Goal: Task Accomplishment & Management: Manage account settings

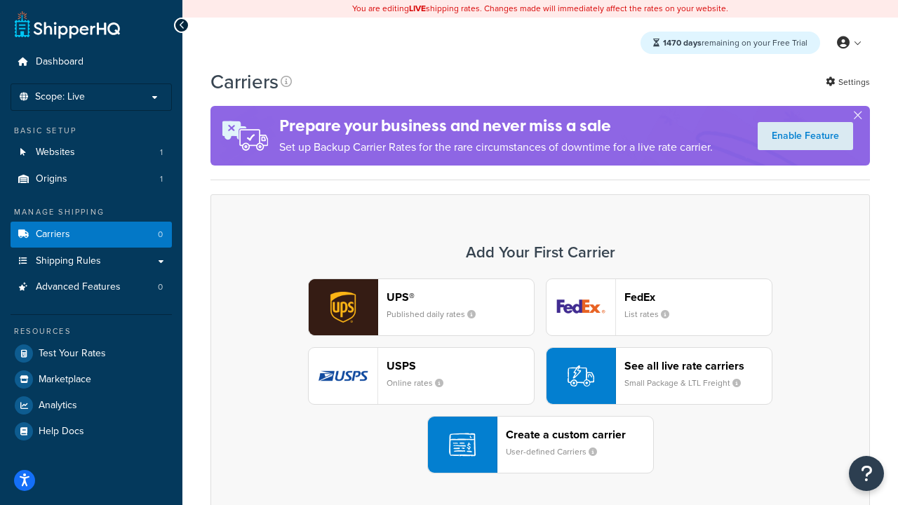
click at [540, 376] on div "UPS® Published daily rates FedEx List rates USPS Online rates See all live rate…" at bounding box center [540, 375] width 630 height 195
click at [698, 297] on header "FedEx" at bounding box center [697, 296] width 147 height 13
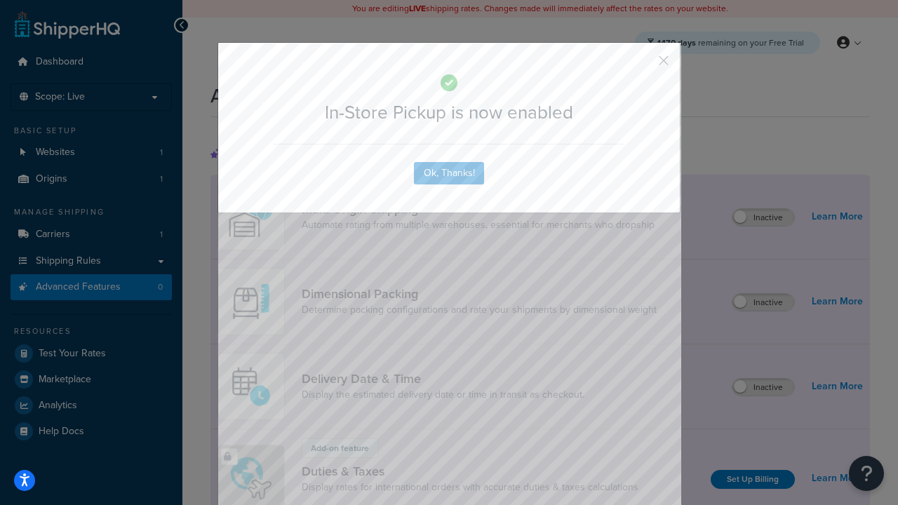
scroll to position [455, 0]
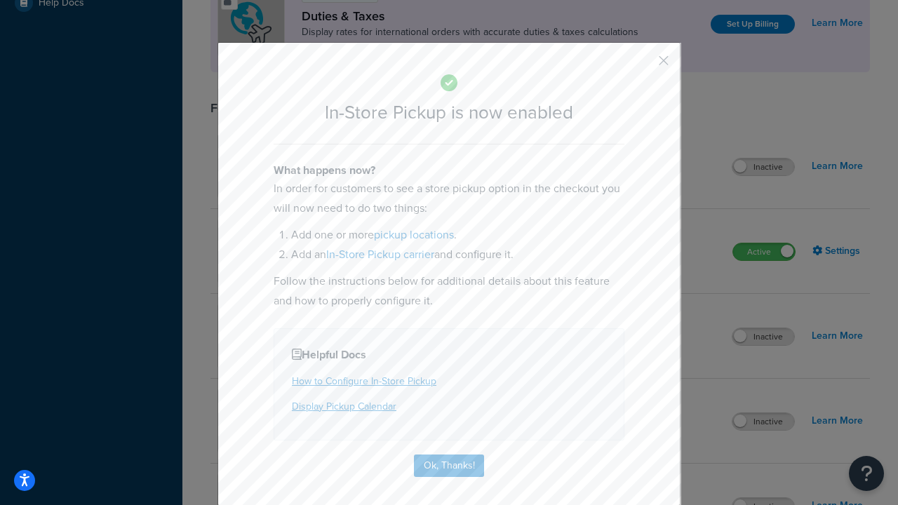
click at [642, 65] on button "button" at bounding box center [643, 66] width 4 height 4
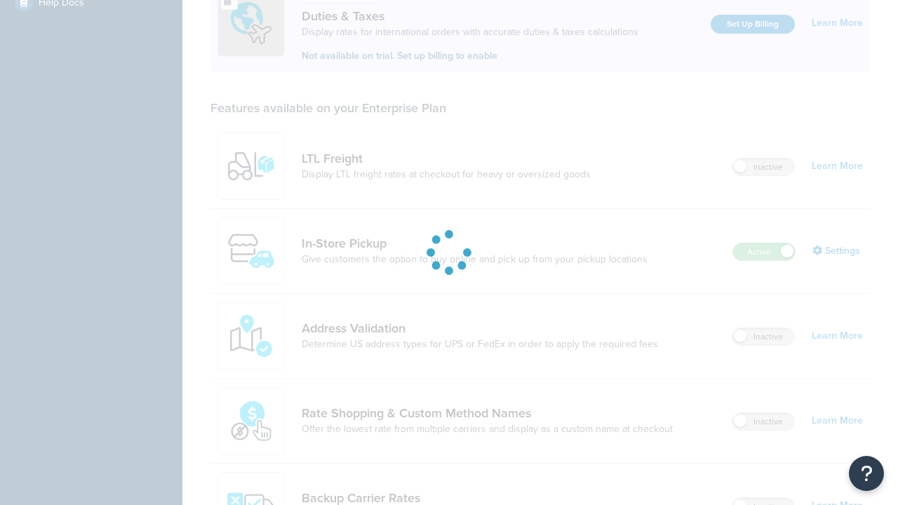
scroll to position [428, 0]
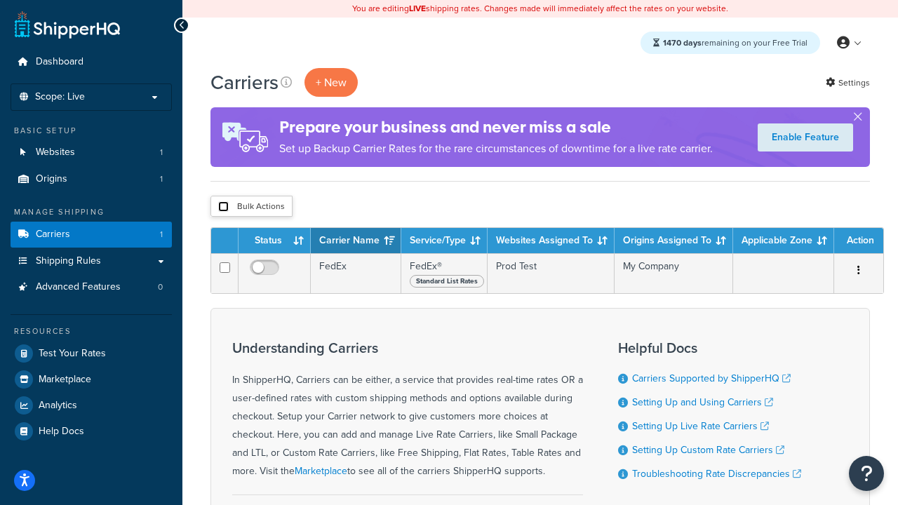
click at [223, 206] on input "checkbox" at bounding box center [223, 206] width 11 height 11
checkbox input "true"
click at [0, 0] on button "Delete" at bounding box center [0, 0] width 0 height 0
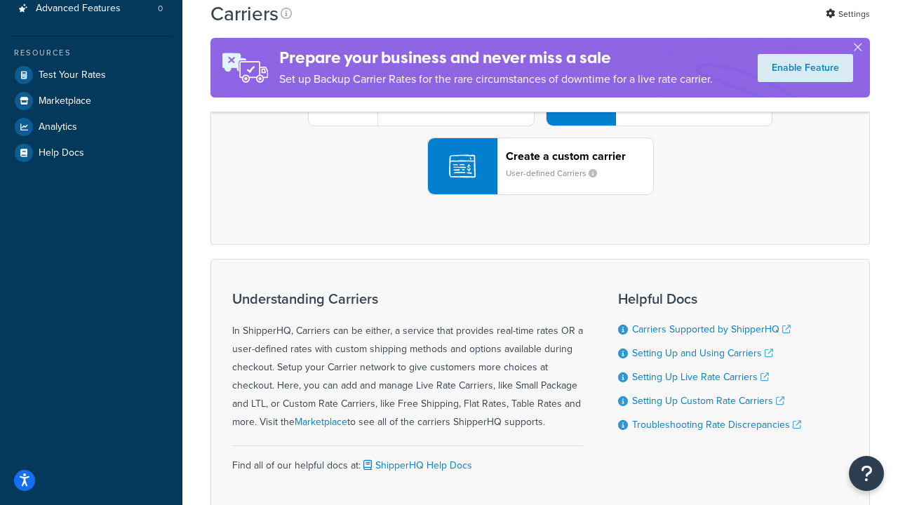
click at [540, 195] on div "UPS® Published daily rates FedEx List rates USPS Online rates See all live rate…" at bounding box center [540, 97] width 630 height 195
click at [698, 25] on header "FedEx" at bounding box center [697, 18] width 147 height 13
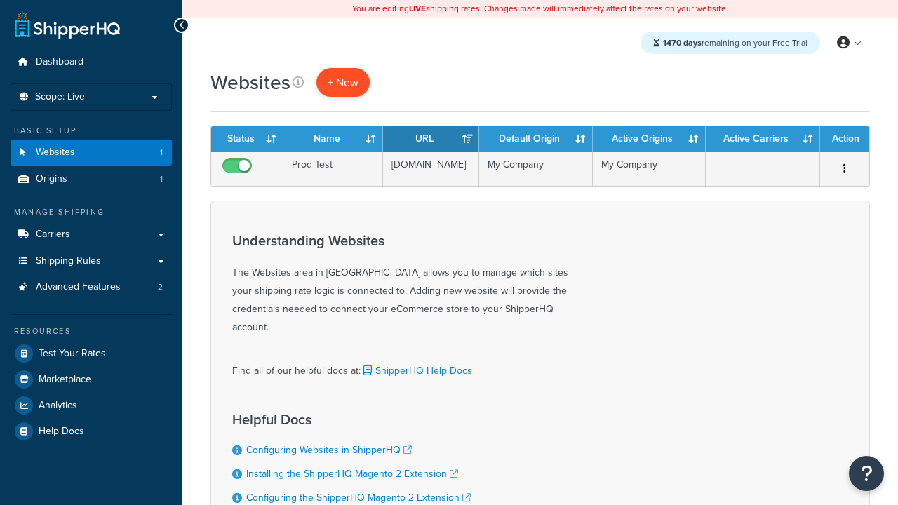
click at [341, 82] on span "+ New" at bounding box center [342, 82] width 31 height 16
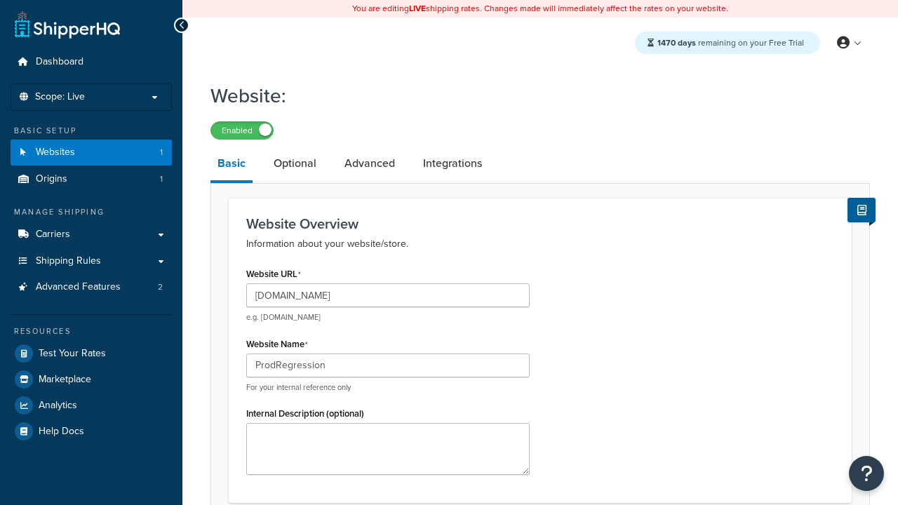
scroll to position [480, 0]
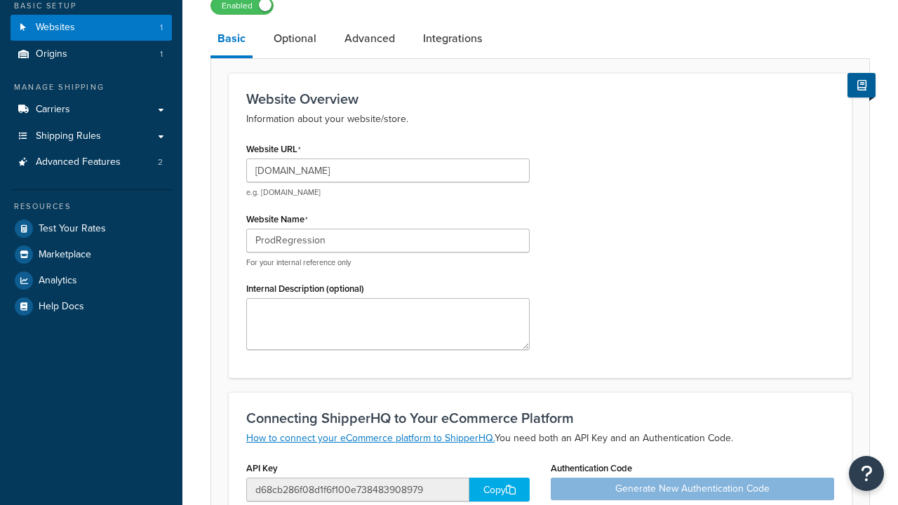
type input "ProdRegression"
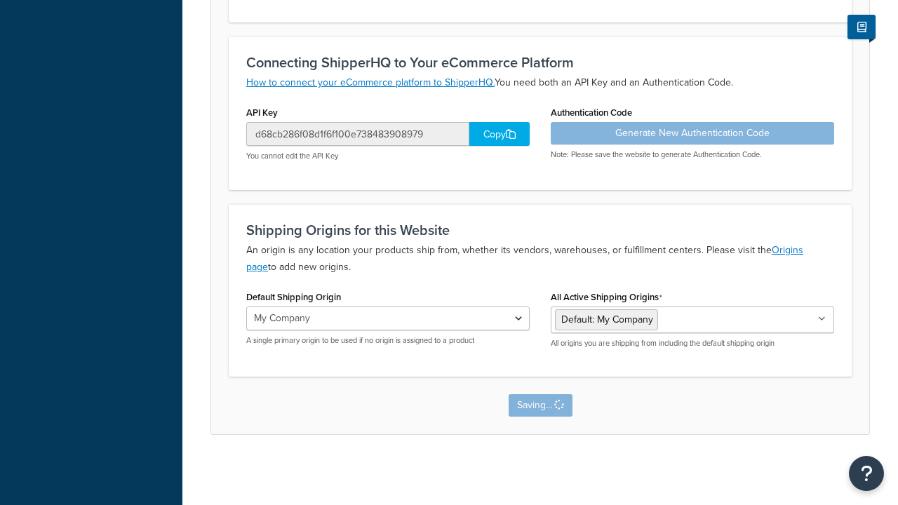
scroll to position [0, 0]
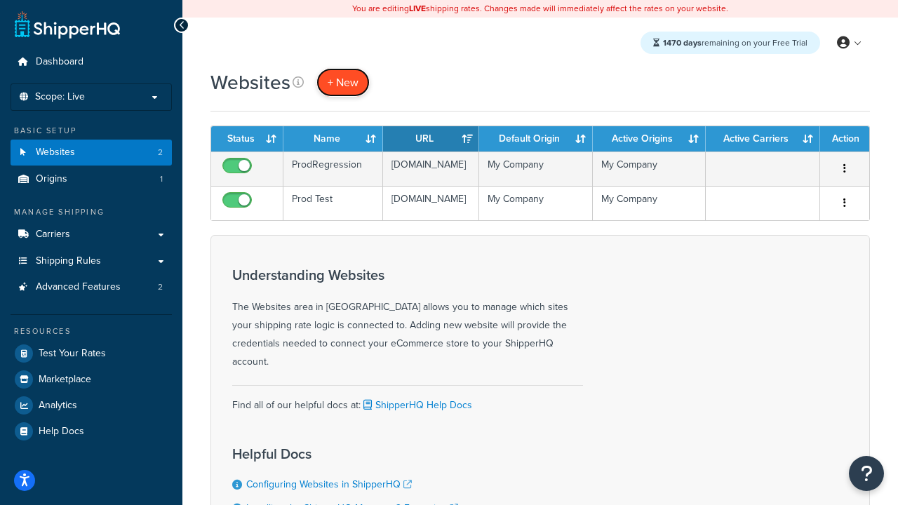
click at [341, 82] on span "+ New" at bounding box center [342, 82] width 31 height 16
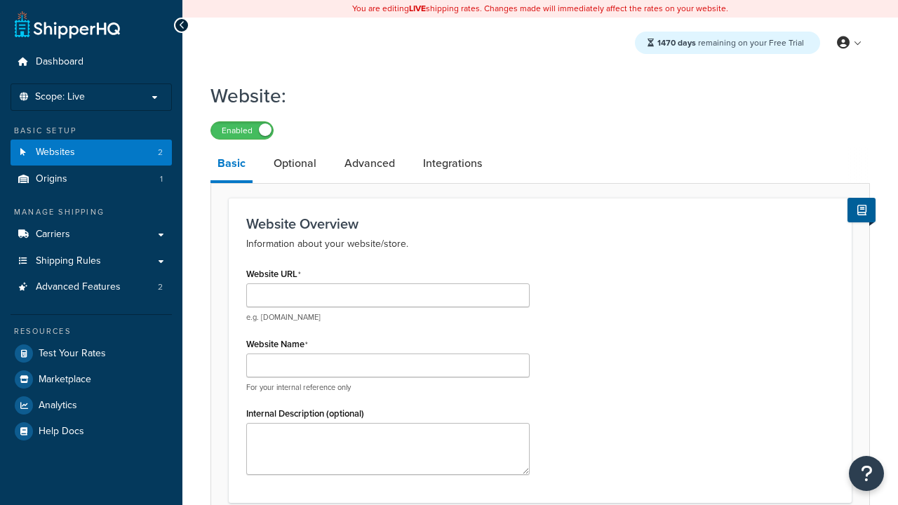
click at [231, 165] on link "Basic" at bounding box center [231, 165] width 42 height 36
click at [294, 163] on link "Optional" at bounding box center [294, 164] width 57 height 34
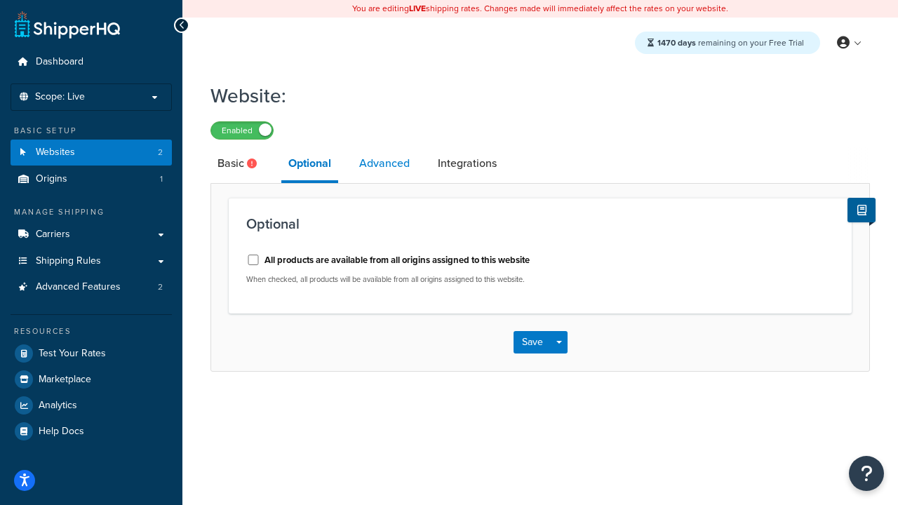
click at [384, 163] on link "Advanced" at bounding box center [384, 164] width 65 height 34
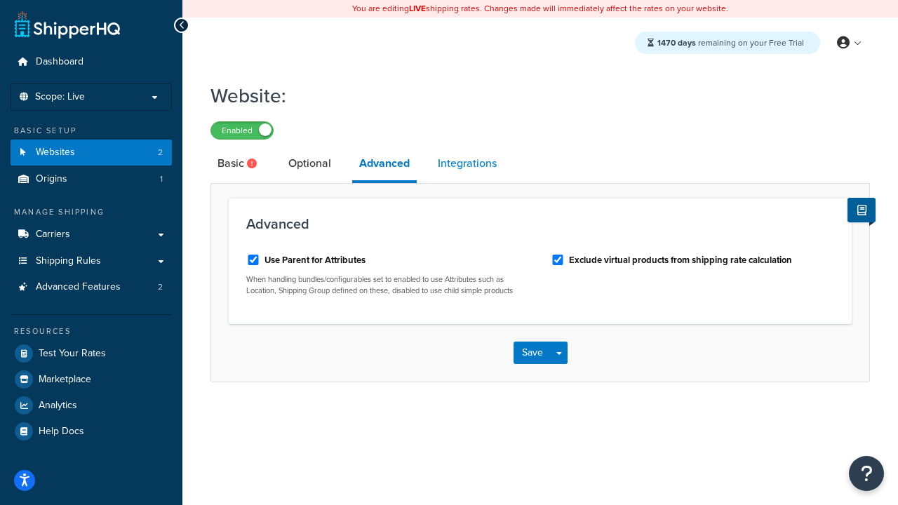
click at [467, 163] on link "Integrations" at bounding box center [467, 164] width 73 height 34
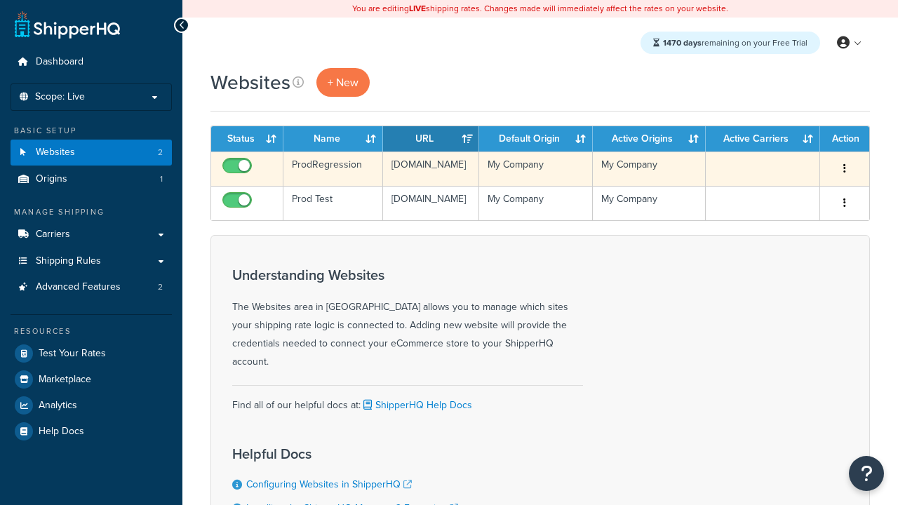
click at [844, 169] on icon "button" at bounding box center [844, 168] width 3 height 10
click at [0, 0] on link "Edit" at bounding box center [0, 0] width 0 height 0
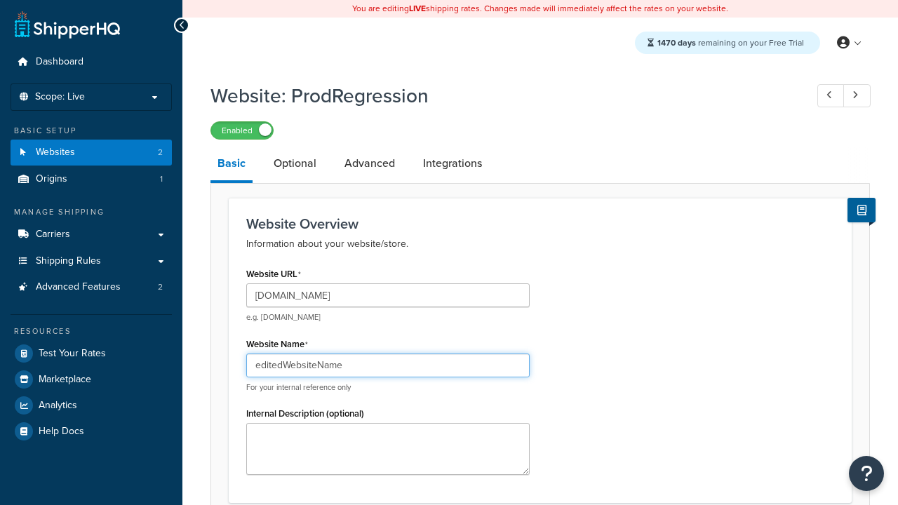
type input "editedWebsiteName"
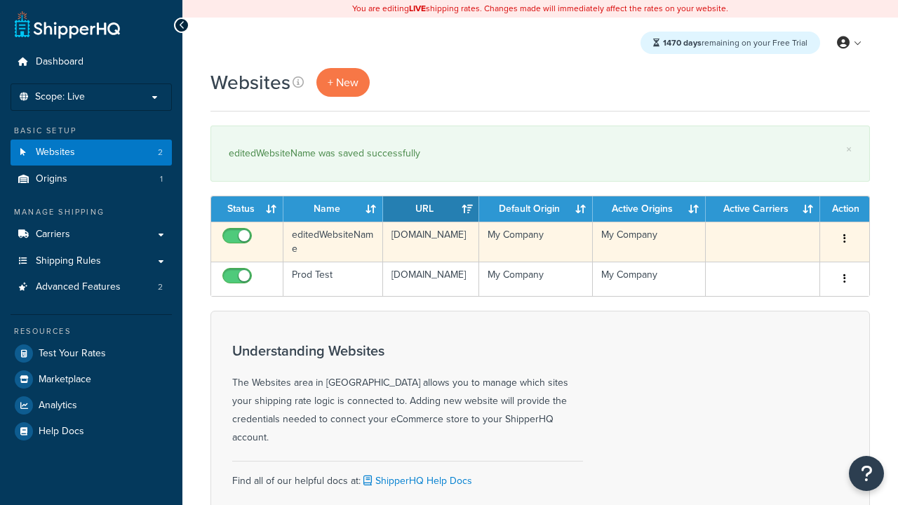
click at [844, 239] on icon "button" at bounding box center [844, 239] width 3 height 10
click at [0, 0] on link "Duplicate" at bounding box center [0, 0] width 0 height 0
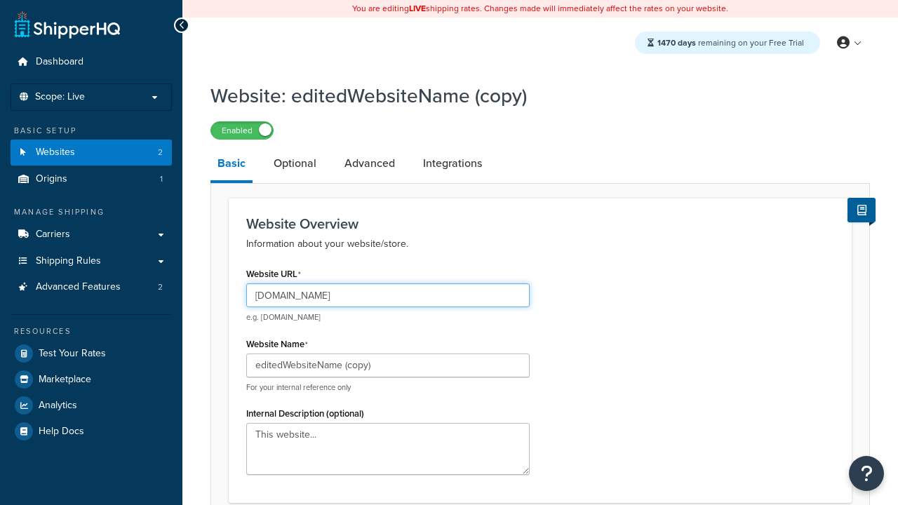
type input "[DOMAIN_NAME]"
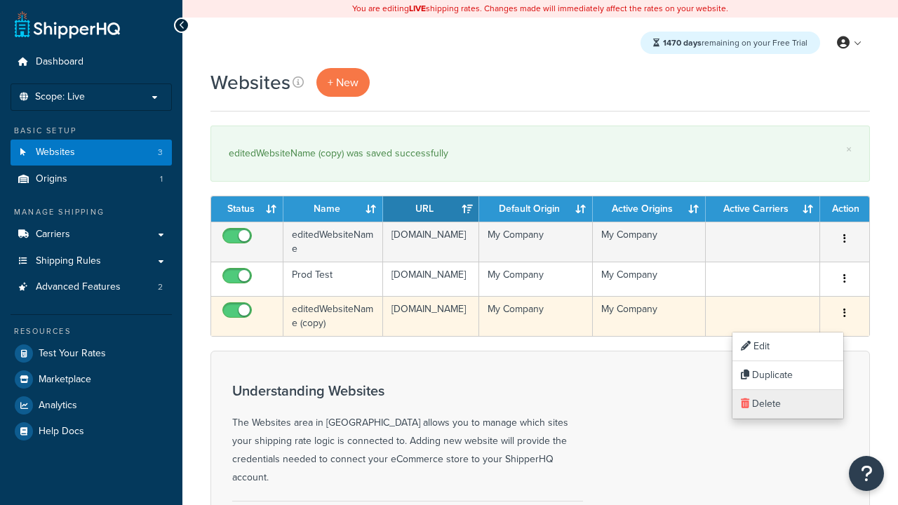
click at [787, 404] on link "Delete" at bounding box center [787, 404] width 111 height 29
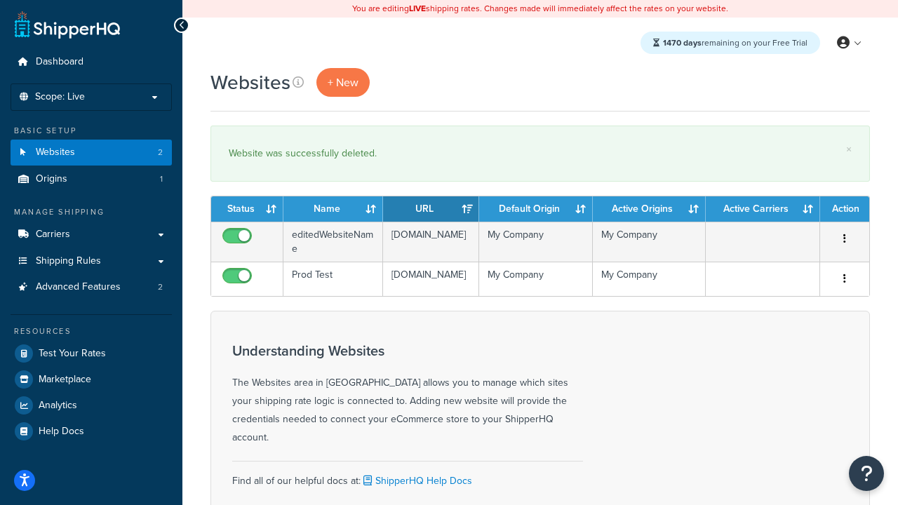
click at [247, 209] on th "Status" at bounding box center [247, 208] width 72 height 25
click at [333, 209] on th "Name" at bounding box center [333, 208] width 100 height 25
click at [431, 209] on th "URL" at bounding box center [431, 208] width 96 height 25
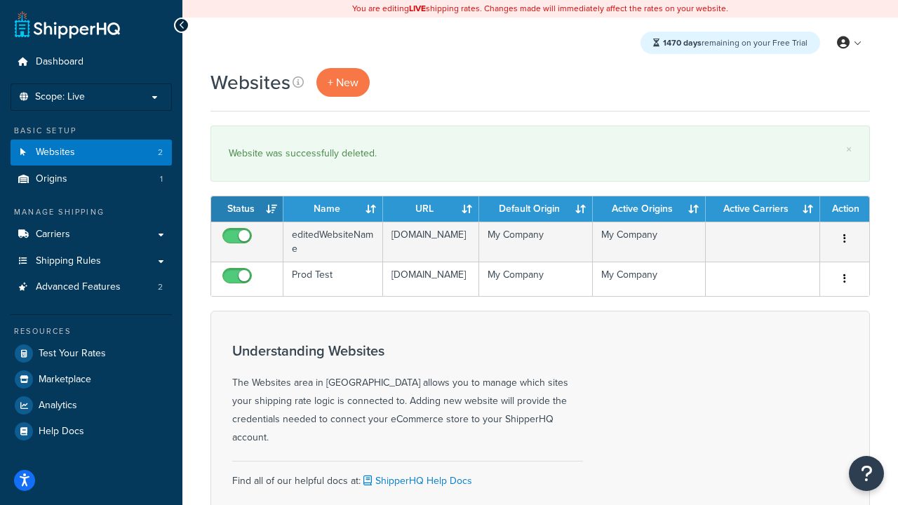
click at [431, 209] on th "URL" at bounding box center [431, 208] width 96 height 25
click at [535, 209] on th "Default Origin" at bounding box center [535, 208] width 113 height 25
click at [649, 209] on th "Active Origins" at bounding box center [649, 208] width 113 height 25
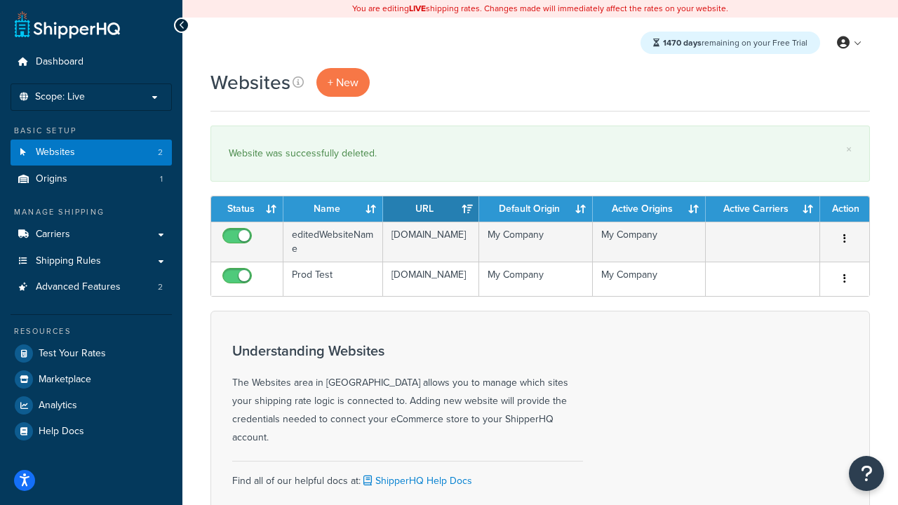
click at [762, 209] on th "Active Carriers" at bounding box center [762, 208] width 114 height 25
click at [844, 209] on th "Action" at bounding box center [844, 208] width 49 height 25
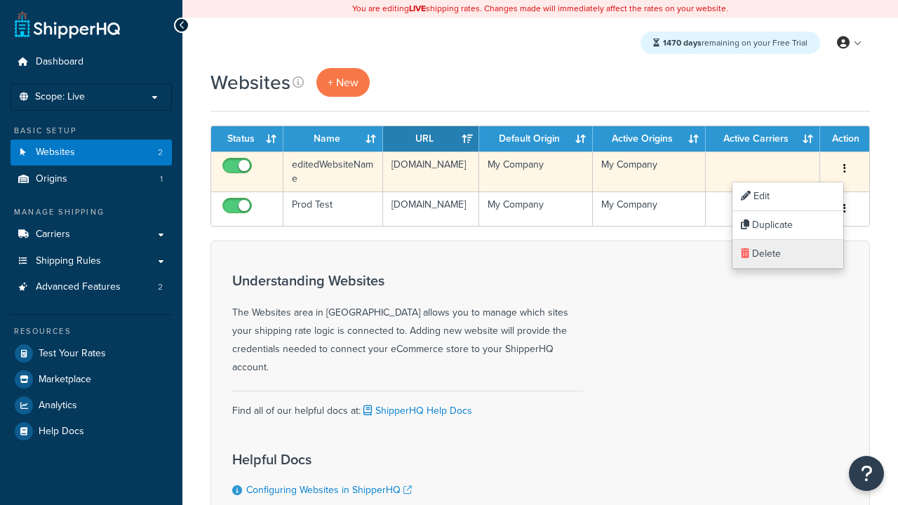
click at [787, 254] on link "Delete" at bounding box center [787, 254] width 111 height 29
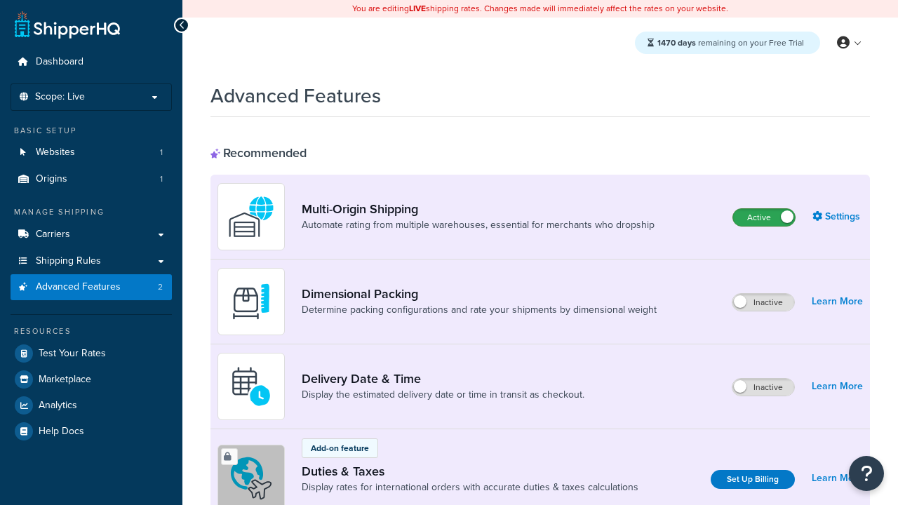
click at [764, 217] on label "Active" at bounding box center [764, 217] width 62 height 17
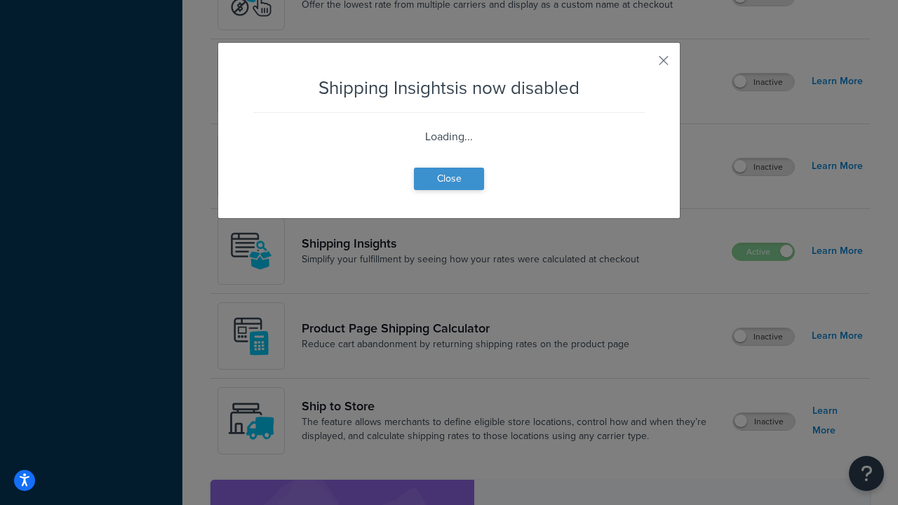
click at [449, 190] on button "Close" at bounding box center [449, 179] width 70 height 22
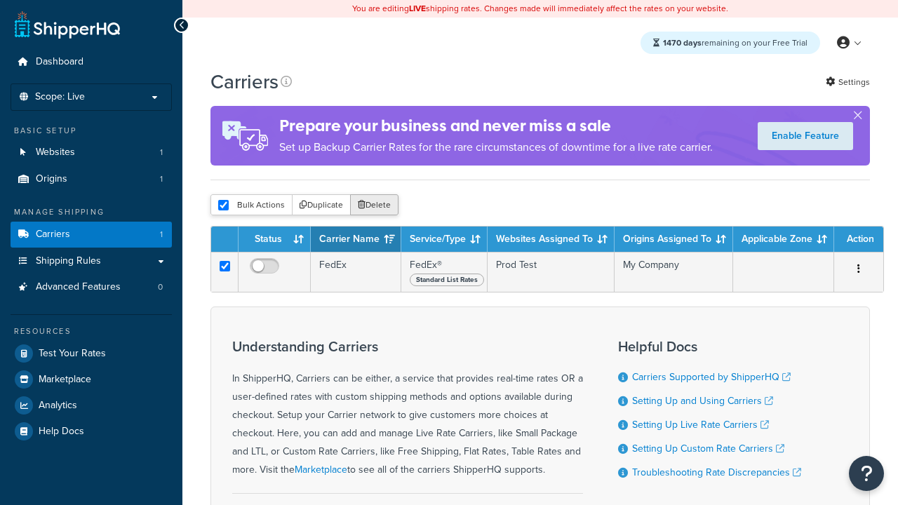
click at [373, 206] on button "Delete" at bounding box center [374, 204] width 48 height 21
